Goal: Transaction & Acquisition: Purchase product/service

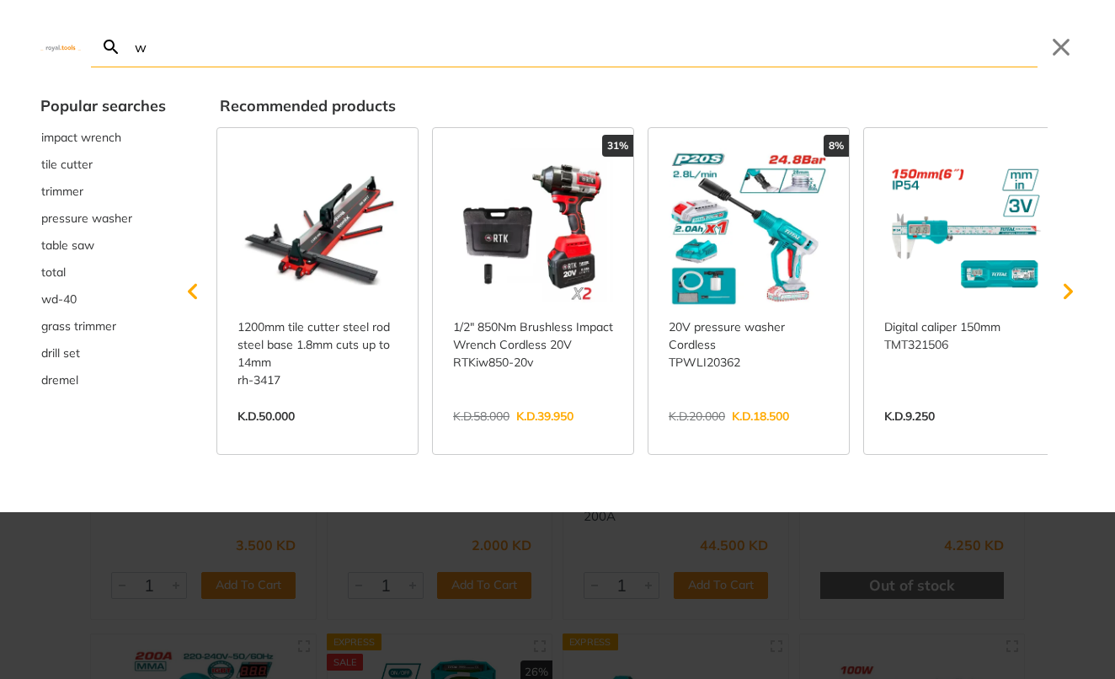
type input "we"
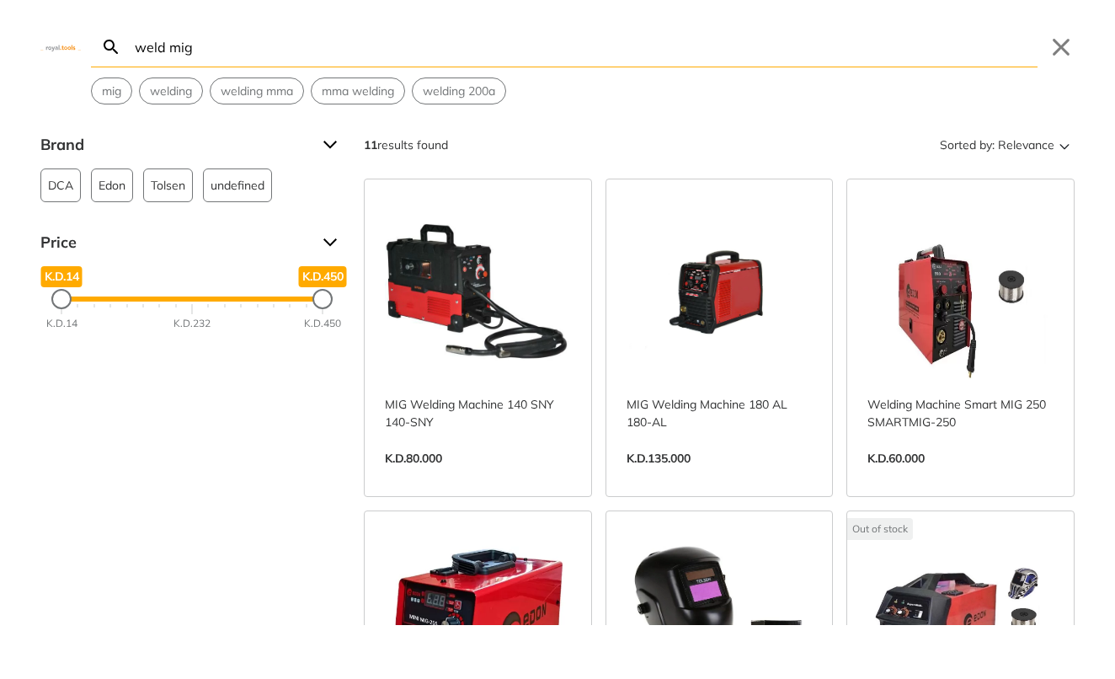
type input "weld mig"
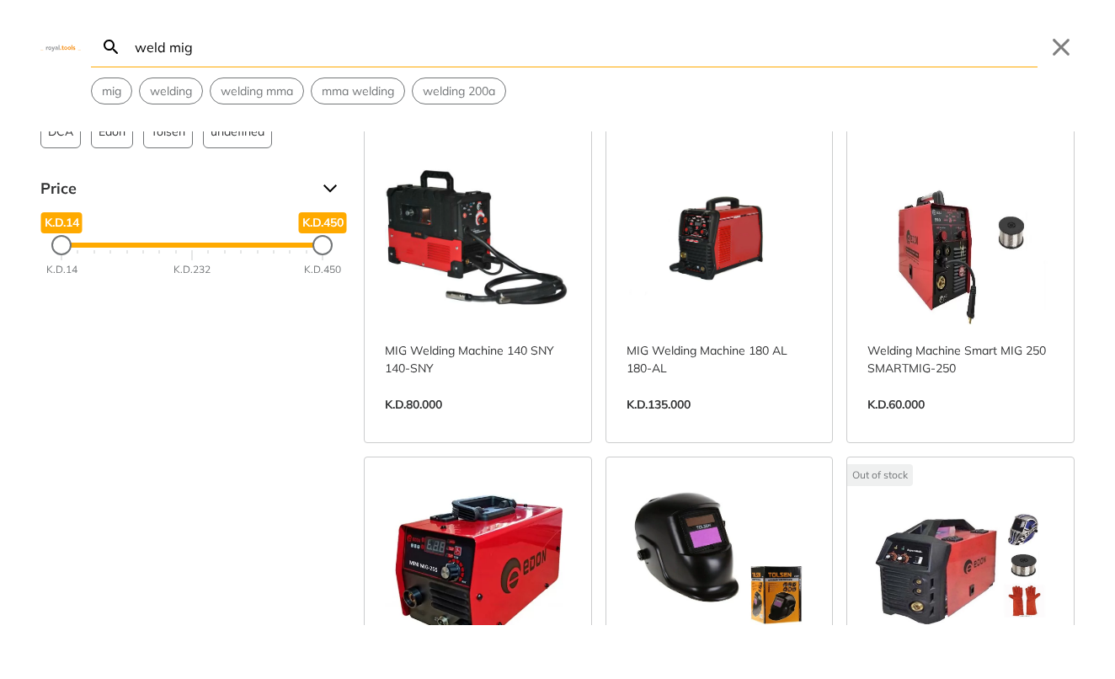
scroll to position [55, 0]
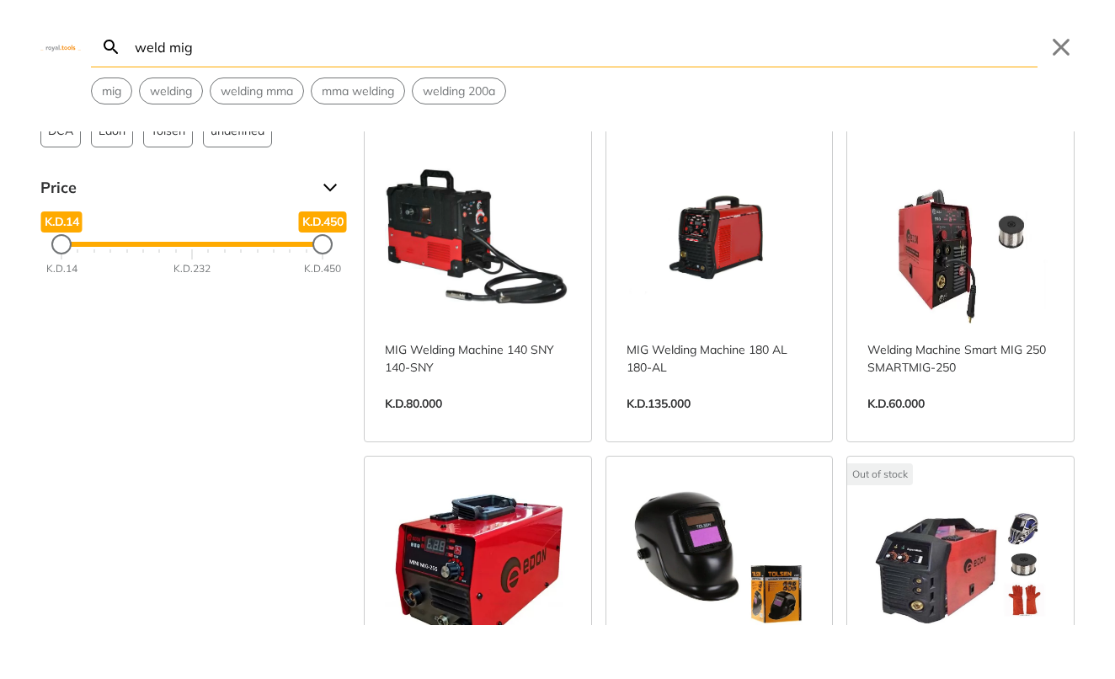
click at [949, 421] on link "View more →" at bounding box center [960, 421] width 186 height 0
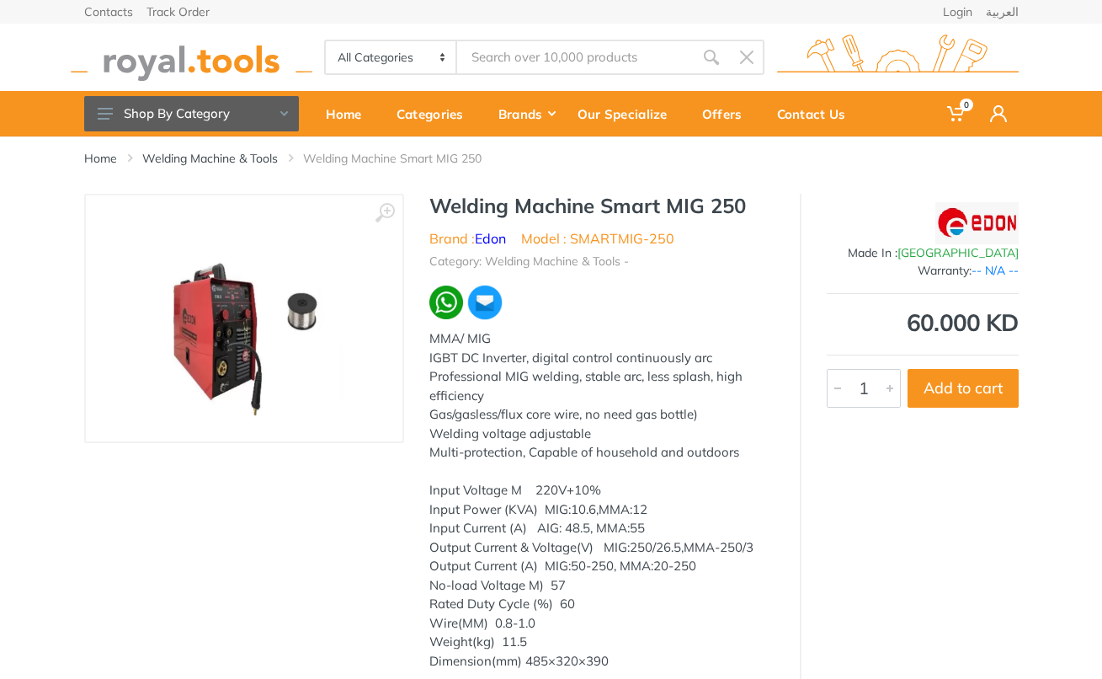
type input "weld mig"
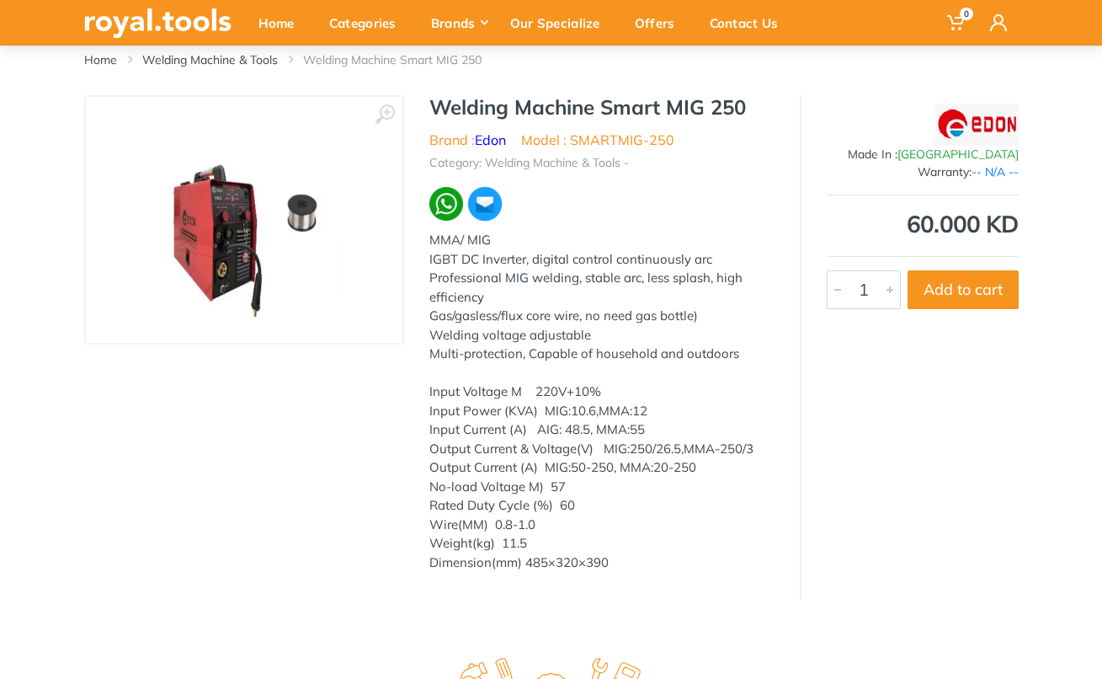
scroll to position [99, 0]
click at [242, 240] on img at bounding box center [244, 219] width 212 height 212
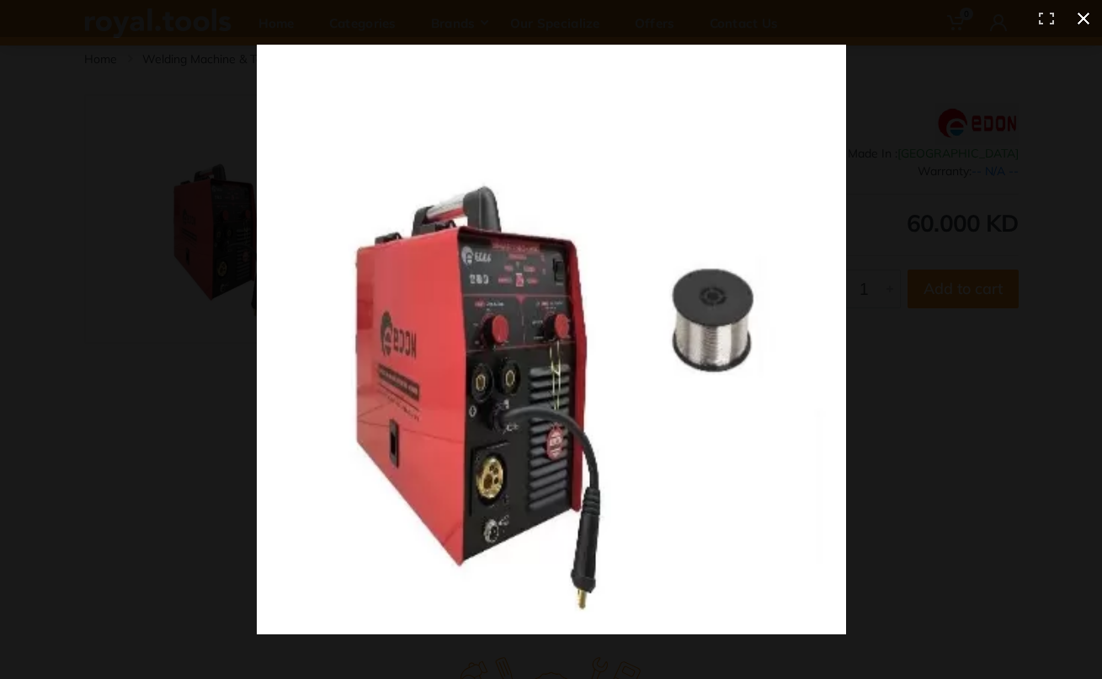
click at [1081, 19] on button at bounding box center [1083, 18] width 37 height 37
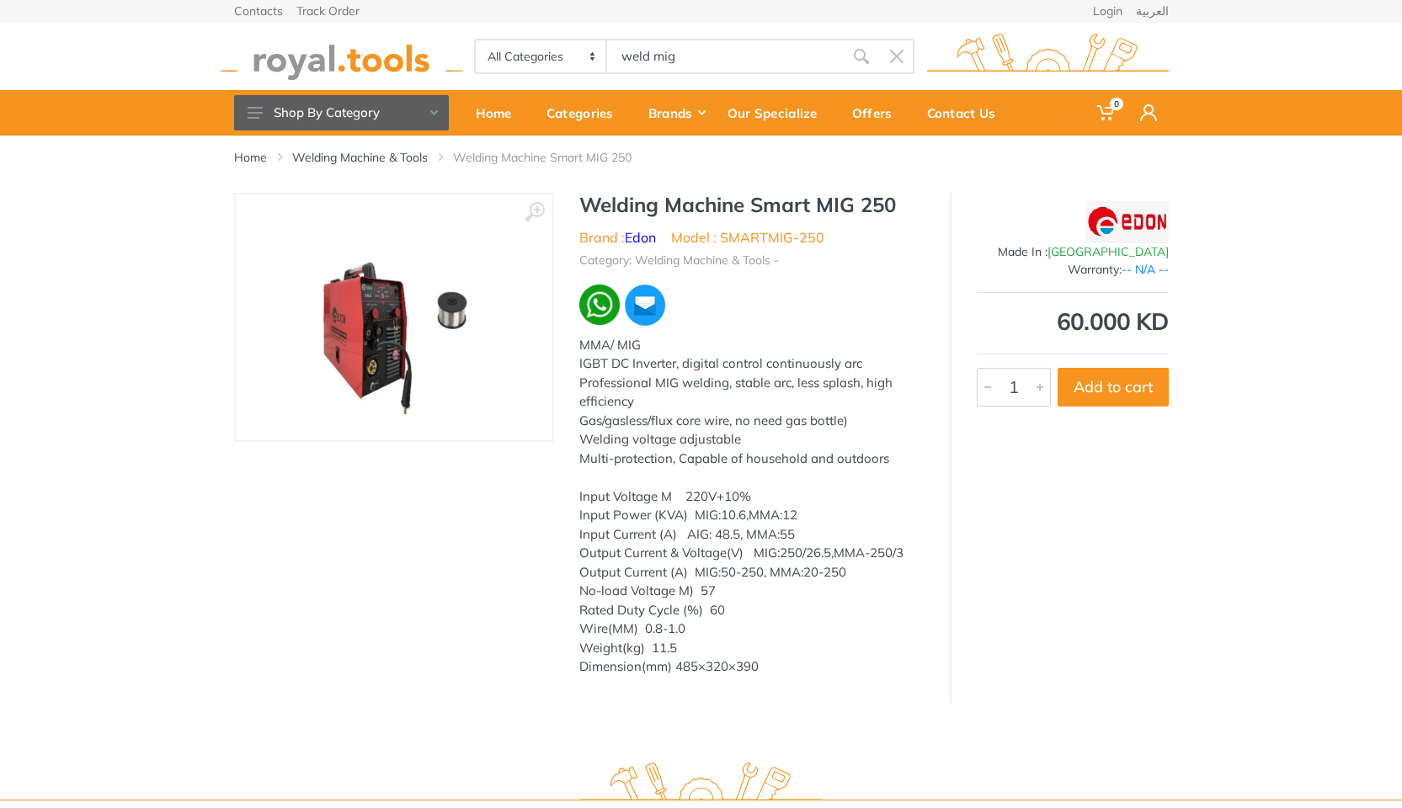
scroll to position [9, 0]
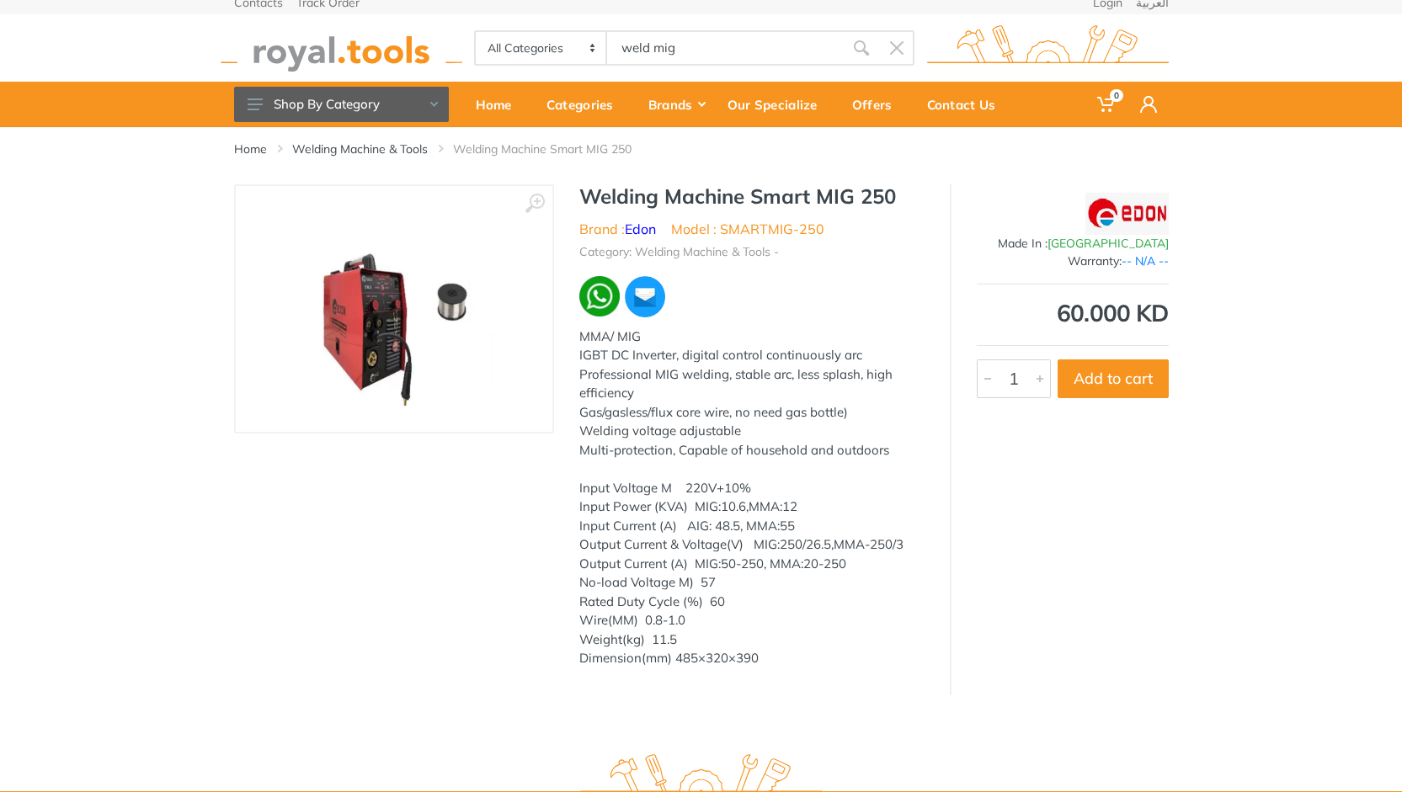
click at [386, 325] on img at bounding box center [394, 309] width 212 height 212
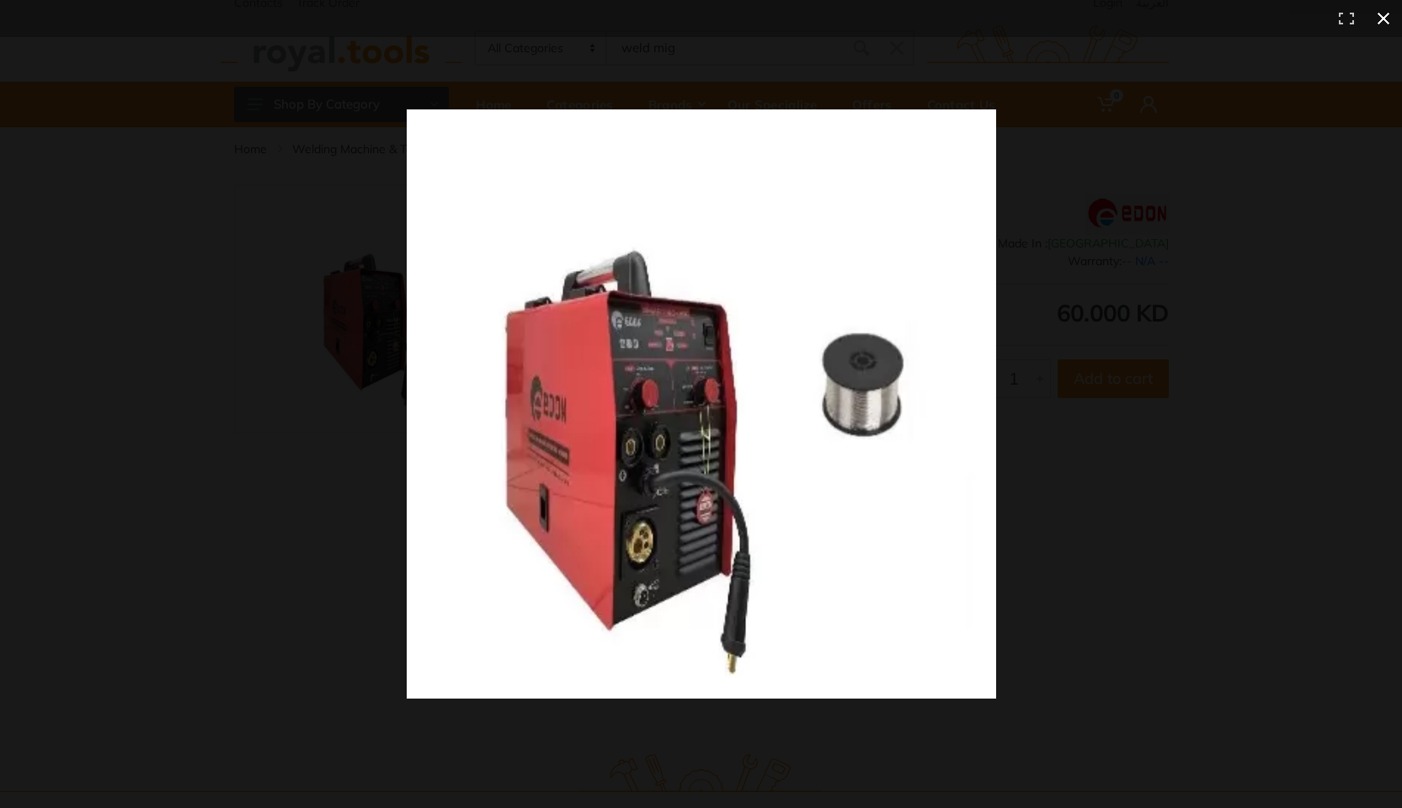
click at [351, 344] on div at bounding box center [701, 404] width 1402 height 808
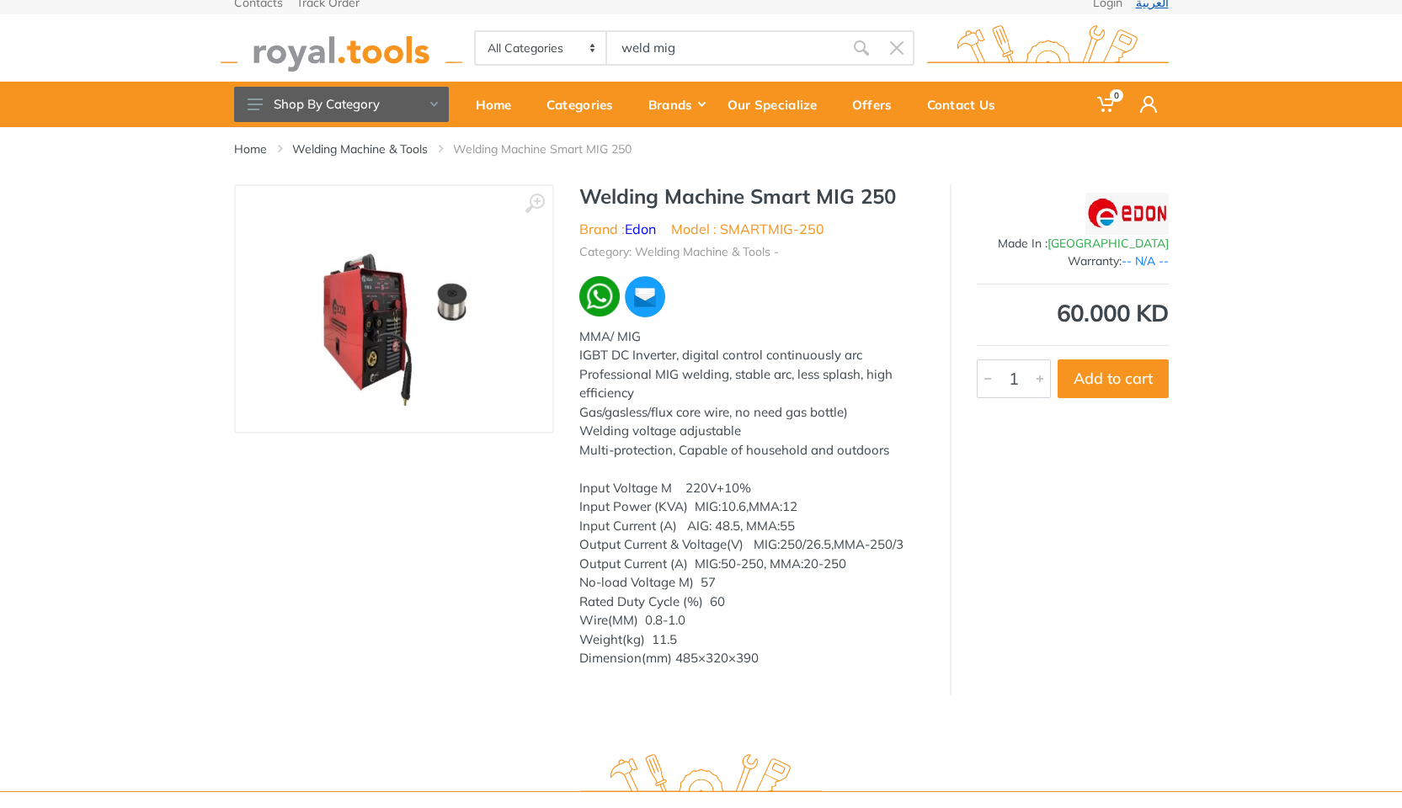
click at [1101, 4] on link "العربية" at bounding box center [1152, 3] width 33 height 12
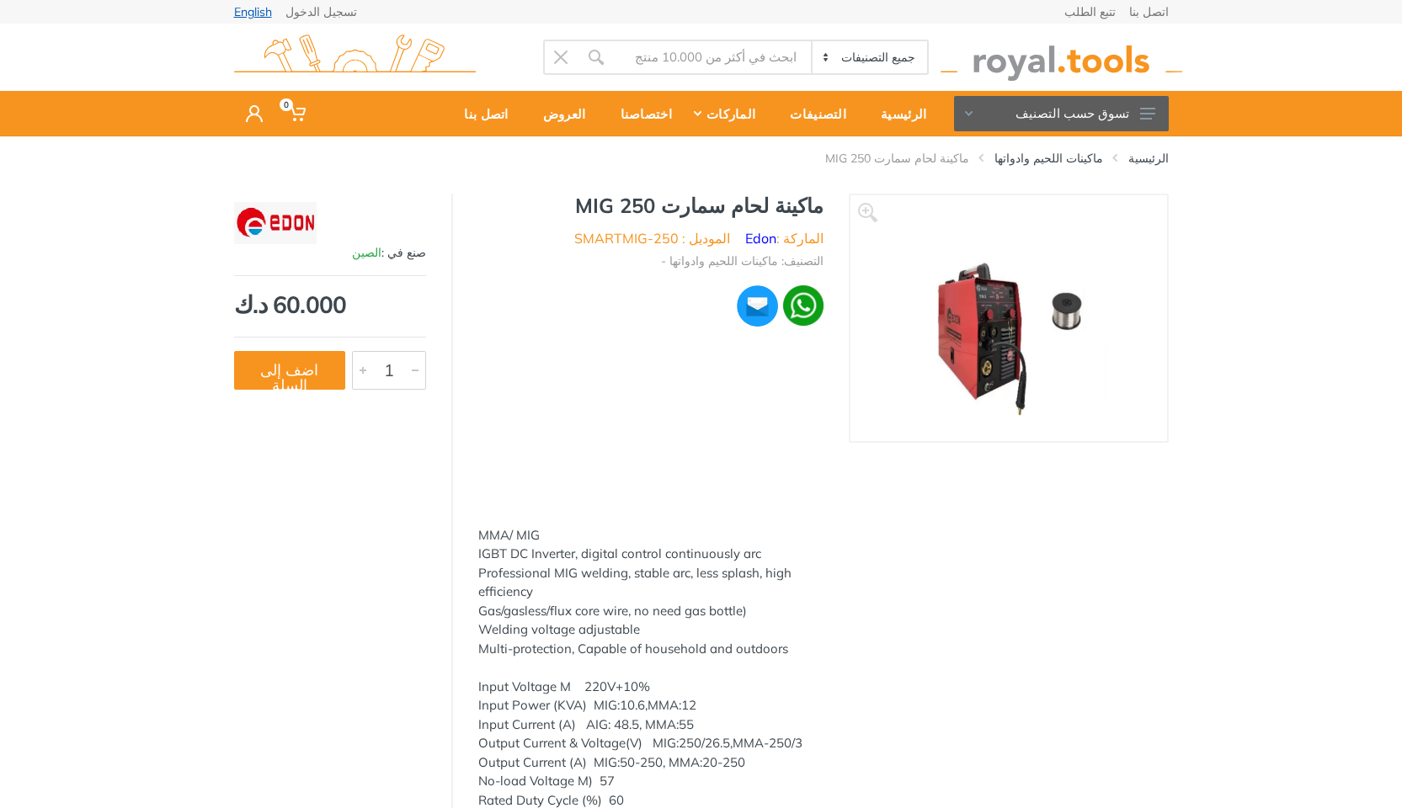
click at [238, 11] on link "English" at bounding box center [253, 12] width 38 height 12
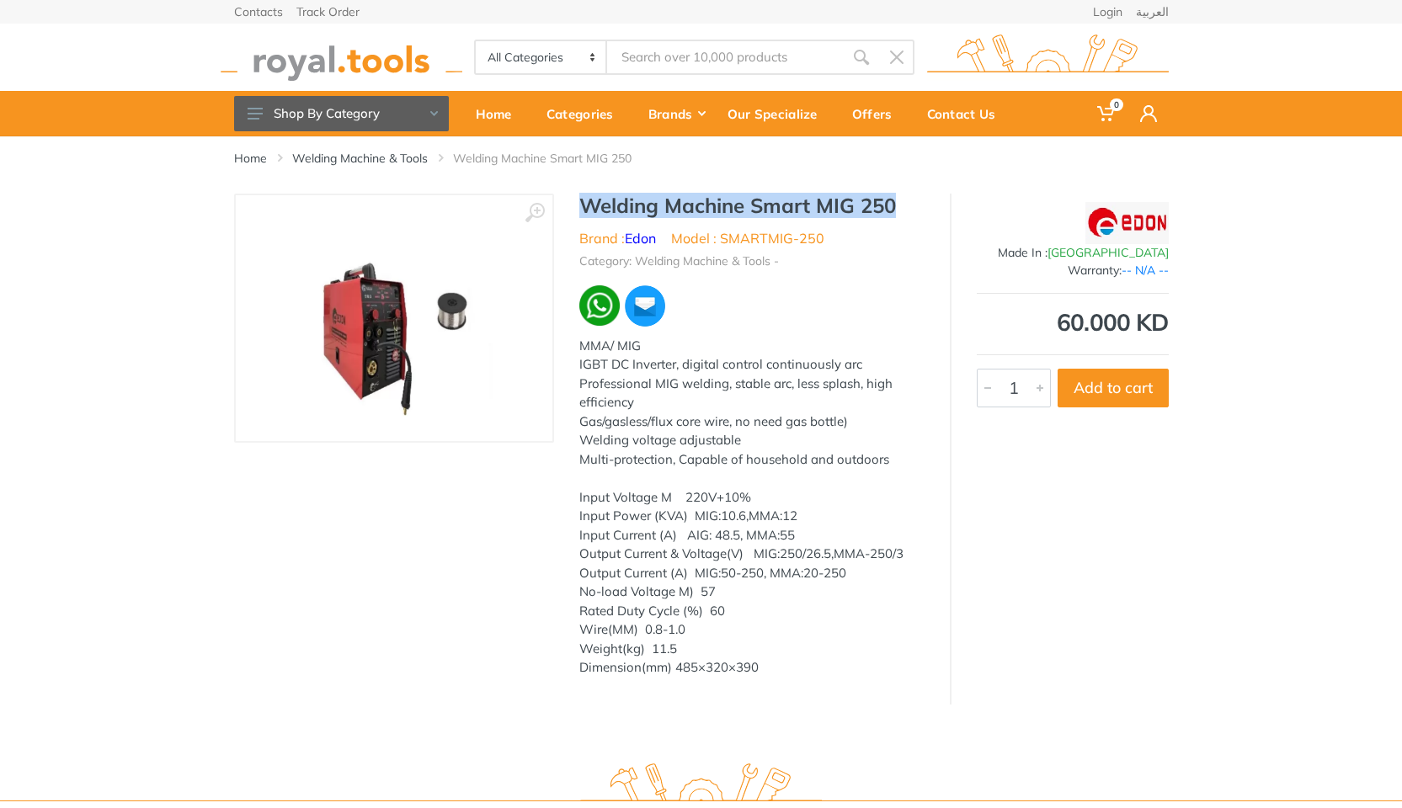
drag, startPoint x: 899, startPoint y: 204, endPoint x: 540, endPoint y: 214, distance: 359.7
click at [540, 214] on div "‹ › Welding Machine Smart MIG 250 Brand : Edon MMA/ MIG China 1" at bounding box center [701, 449] width 935 height 511
copy h1 "Welding Machine Smart MIG 250"
